Goal: Task Accomplishment & Management: Manage account settings

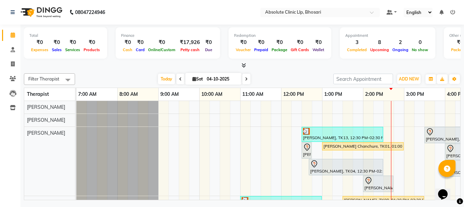
click at [334, 18] on nav "08047224946 Select Location × Absolute Clinic Llp, Bhosari Default Panel My Pan…" at bounding box center [232, 12] width 464 height 25
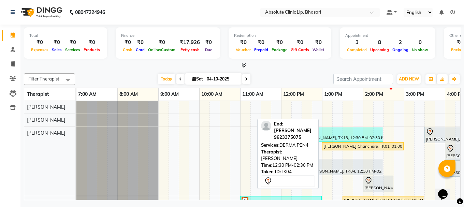
scroll to position [34, 0]
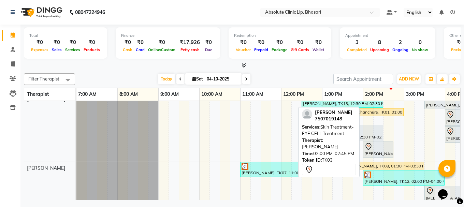
click at [374, 148] on div at bounding box center [379, 147] width 28 height 8
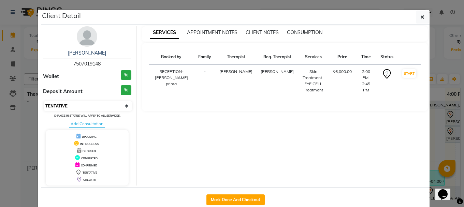
click at [51, 107] on select "Select IN SERVICE CONFIRMED TENTATIVE CHECK IN MARK DONE DROPPED UPCOMING" at bounding box center [88, 106] width 88 height 10
select select "2"
click at [44, 101] on select "Select IN SERVICE CONFIRMED TENTATIVE CHECK IN MARK DONE DROPPED UPCOMING" at bounding box center [88, 106] width 88 height 10
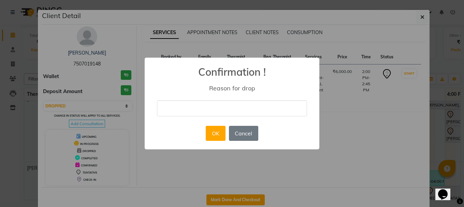
click at [177, 106] on input "text" at bounding box center [232, 108] width 150 height 16
type input "Not coming"
click at [217, 131] on button "OK" at bounding box center [215, 133] width 19 height 15
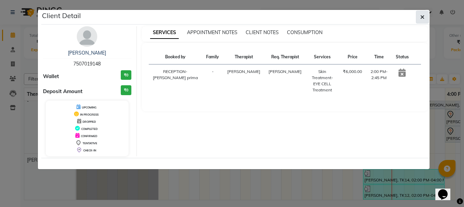
click at [421, 15] on icon "button" at bounding box center [423, 16] width 4 height 5
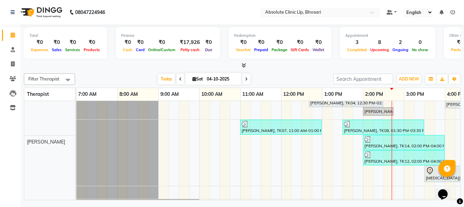
scroll to position [68, 0]
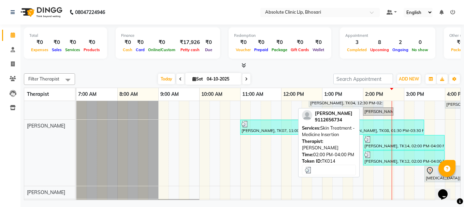
click at [374, 141] on div at bounding box center [404, 139] width 79 height 7
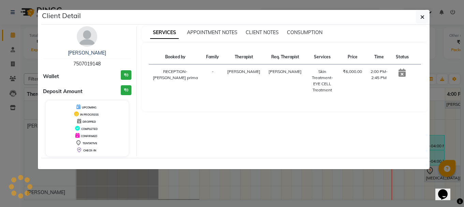
select select "3"
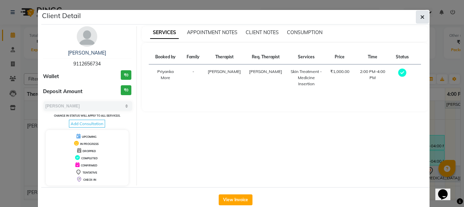
click at [421, 16] on icon "button" at bounding box center [423, 16] width 4 height 5
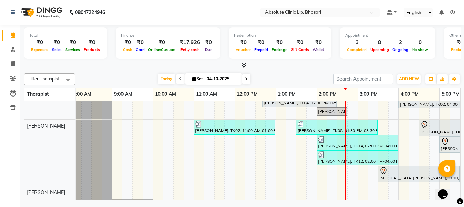
scroll to position [0, 57]
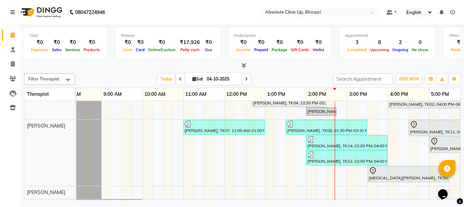
click at [327, 180] on div "[PERSON_NAME], TK13, 12:30 PM-02:30 PM, Skin Treatment - Co2 [PERSON_NAME], TK0…" at bounding box center [326, 148] width 615 height 231
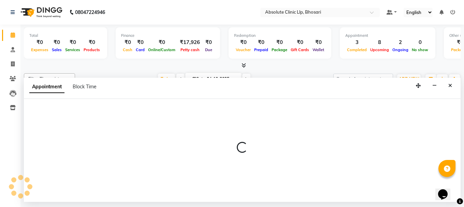
select select "27987"
select select "tentative"
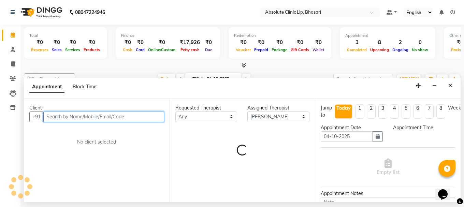
select select "855"
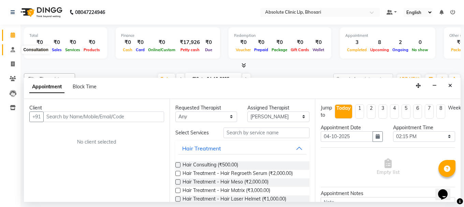
click at [11, 46] on span at bounding box center [13, 50] width 12 height 8
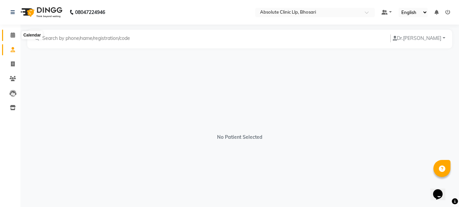
click at [13, 33] on icon at bounding box center [13, 34] width 4 height 5
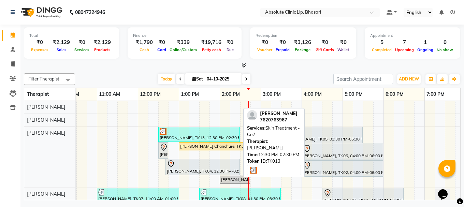
click at [190, 136] on div "[PERSON_NAME], TK13, 12:30 PM-02:30 PM, Skin Treatment - Co2" at bounding box center [199, 134] width 80 height 13
select select "3"
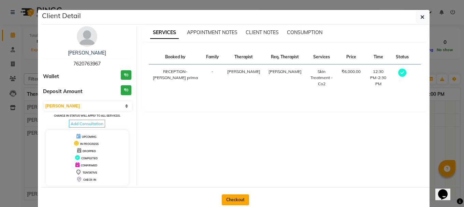
click at [238, 196] on button "Checkout" at bounding box center [235, 200] width 27 height 11
select select "4706"
select select "service"
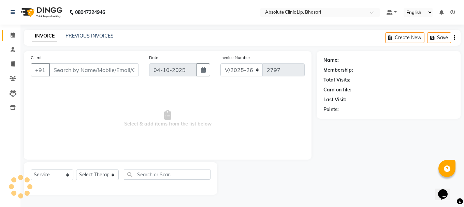
type input "7620763967"
select select "27986"
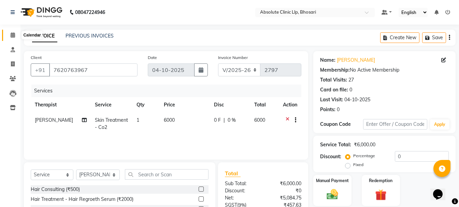
click at [13, 33] on icon at bounding box center [13, 34] width 4 height 5
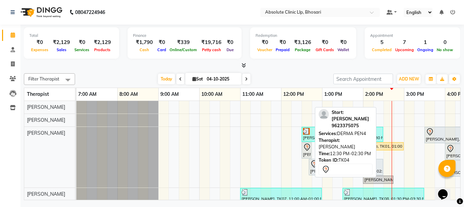
click at [304, 152] on div "[PERSON_NAME], TK04, 12:30 PM-02:30 PM, DERMA PEN4" at bounding box center [307, 150] width 9 height 14
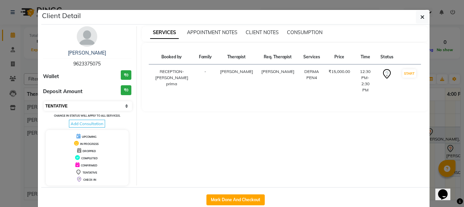
click at [97, 107] on select "Select IN SERVICE CONFIRMED TENTATIVE CHECK IN MARK DONE DROPPED UPCOMING" at bounding box center [88, 106] width 88 height 10
select select "2"
click at [44, 101] on select "Select IN SERVICE CONFIRMED TENTATIVE CHECK IN MARK DONE DROPPED UPCOMING" at bounding box center [88, 106] width 88 height 10
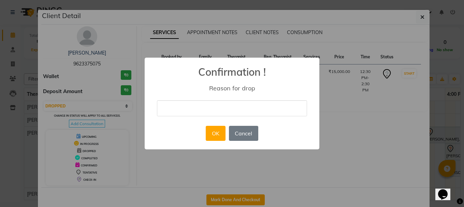
click at [201, 110] on input "text" at bounding box center [232, 108] width 150 height 16
type input "Not coming"
click at [215, 131] on button "OK" at bounding box center [215, 133] width 19 height 15
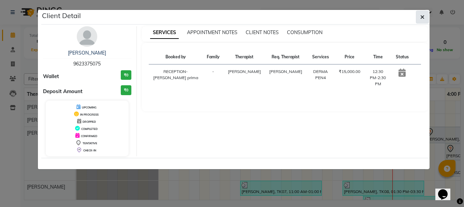
click at [417, 13] on button "button" at bounding box center [422, 17] width 13 height 13
